Goal: Navigation & Orientation: Find specific page/section

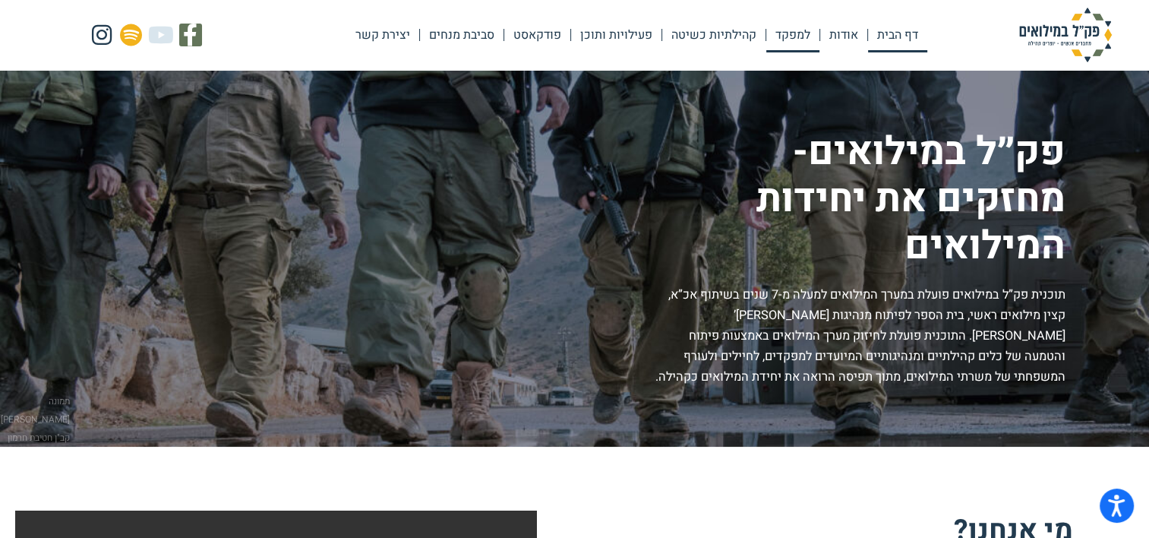
click at [787, 28] on link "למפקד" at bounding box center [792, 34] width 53 height 35
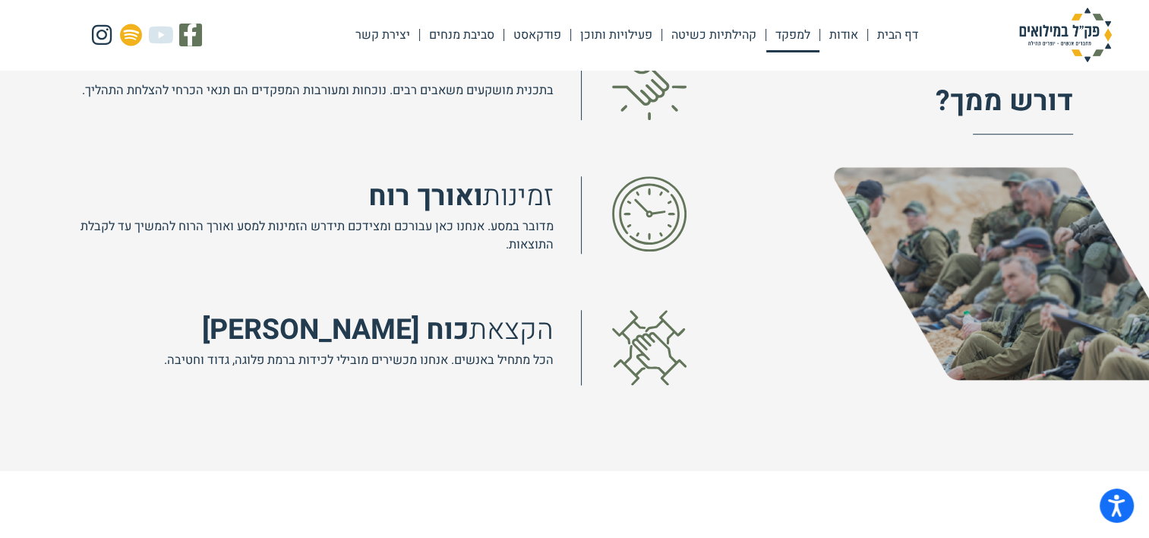
scroll to position [1594, 0]
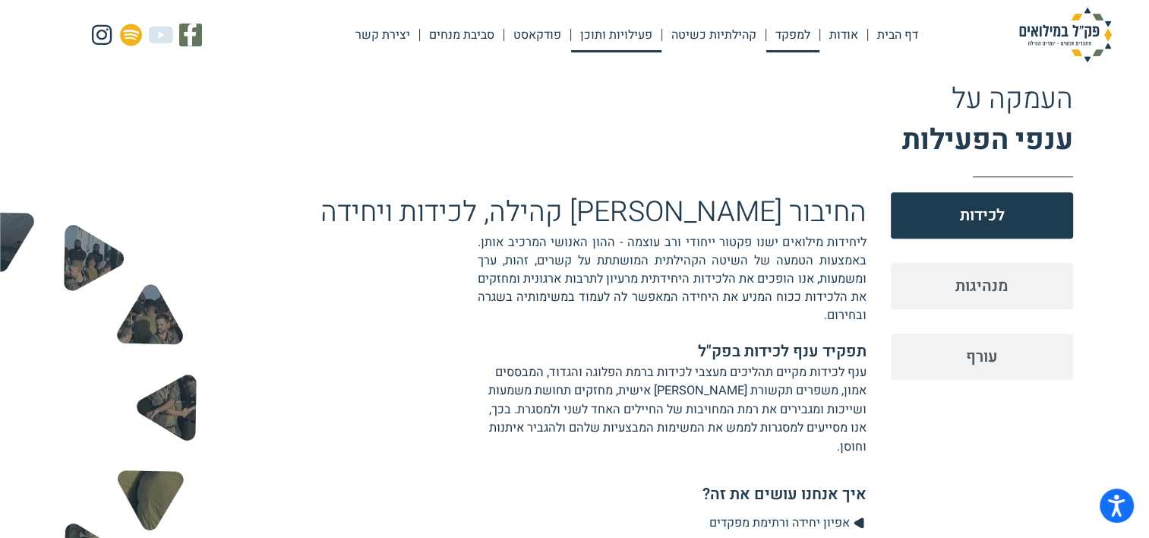
click at [619, 36] on link "פעילויות ותוכן" at bounding box center [616, 34] width 90 height 35
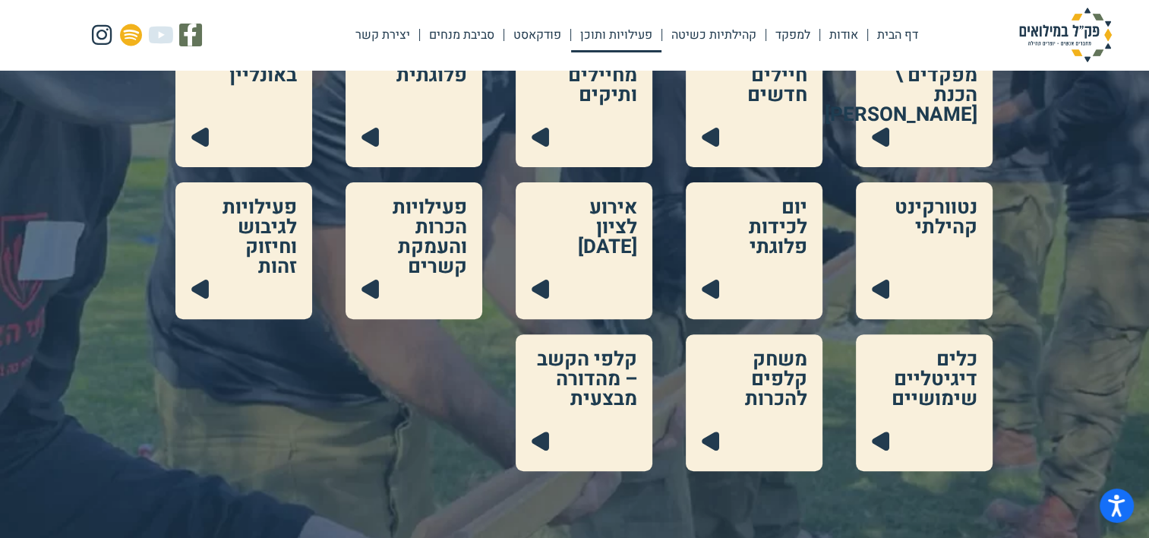
scroll to position [456, 0]
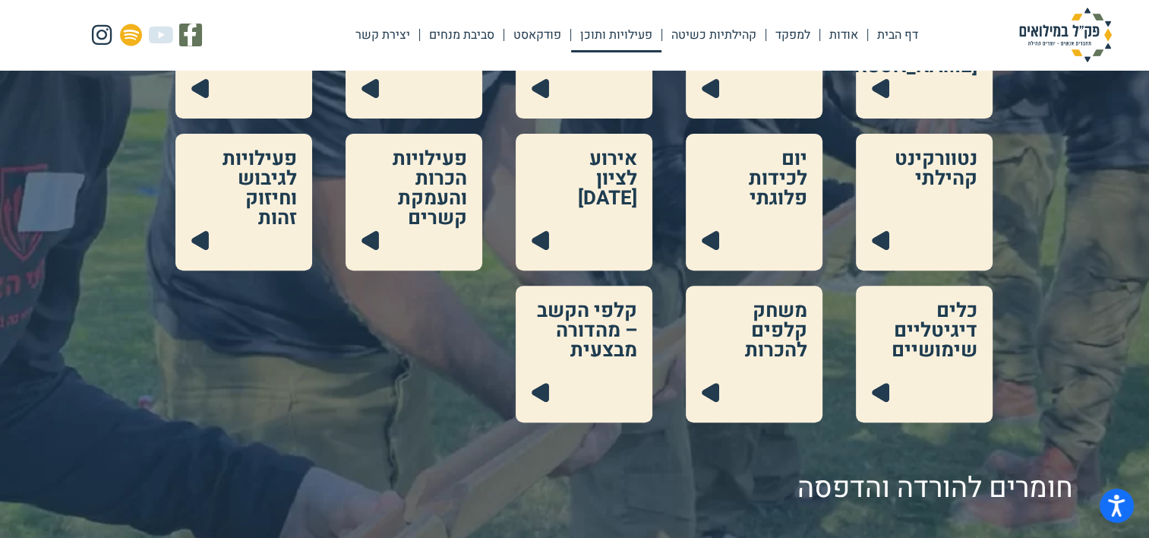
click at [780, 346] on link at bounding box center [754, 353] width 137 height 137
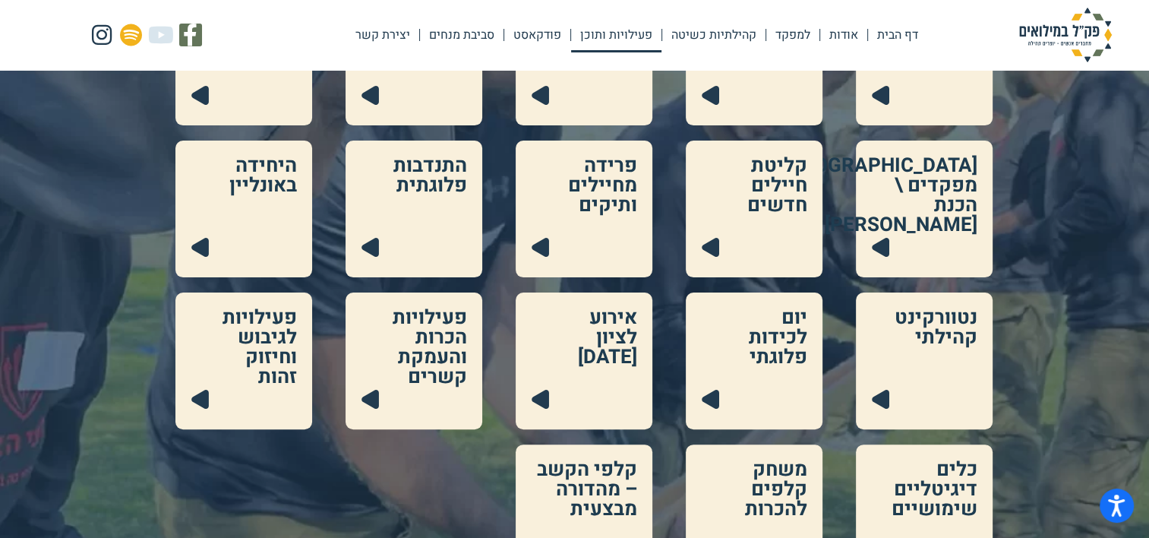
scroll to position [380, 0]
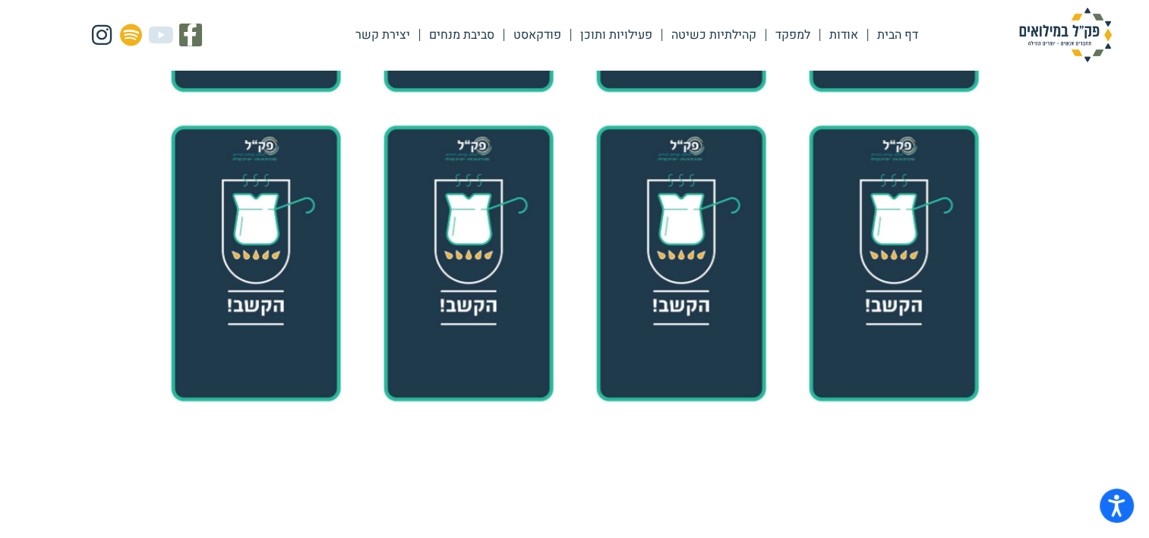
scroll to position [607, 0]
